Goal: Submit feedback/report problem

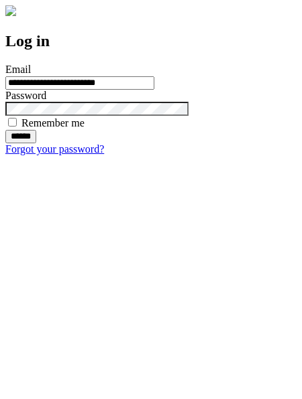
type input "**********"
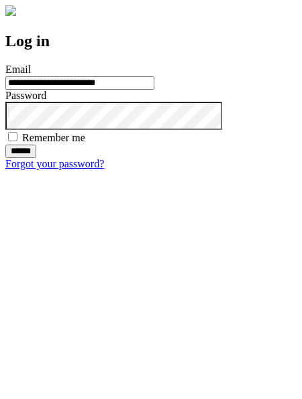
click at [36, 158] on input "******" at bounding box center [20, 151] width 31 height 13
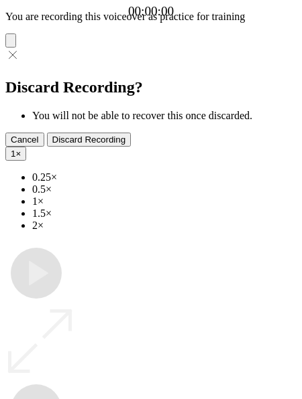
type input "**********"
